Goal: Task Accomplishment & Management: Use online tool/utility

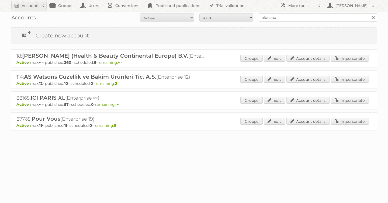
type input "aldi sud"
click at [369, 13] on input "Search" at bounding box center [373, 17] width 8 height 8
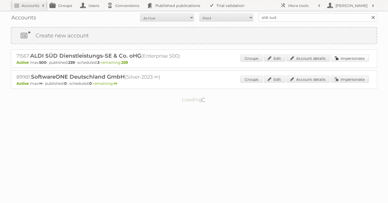
click at [353, 60] on link "Impersonate" at bounding box center [350, 58] width 38 height 7
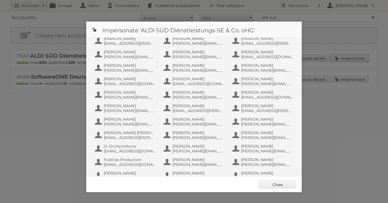
scroll to position [135, 0]
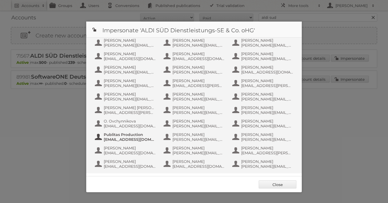
click at [127, 137] on span "Publitas Production" at bounding box center [130, 134] width 52 height 5
